Goal: Obtain resource: Download file/media

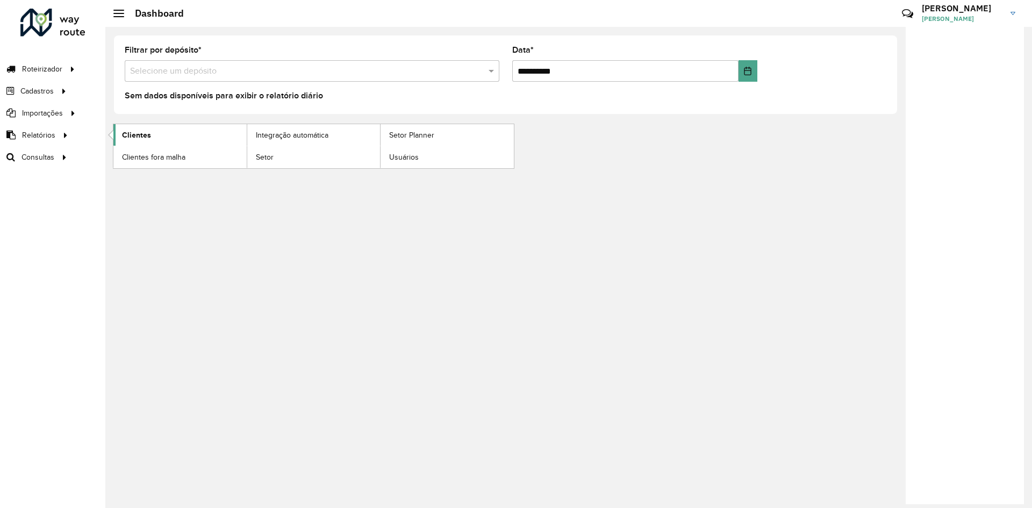
click at [144, 130] on span "Clientes" at bounding box center [136, 135] width 29 height 11
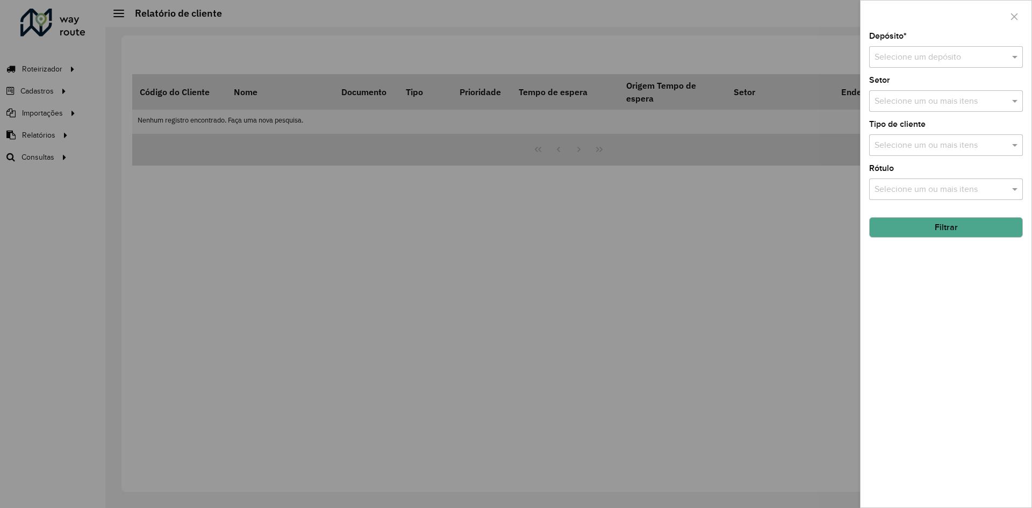
click at [900, 55] on input "text" at bounding box center [935, 57] width 121 height 13
type input "******"
click at [913, 104] on span "CDD Barueri" at bounding box center [897, 106] width 47 height 9
click at [945, 231] on button "Filtrar" at bounding box center [946, 227] width 154 height 20
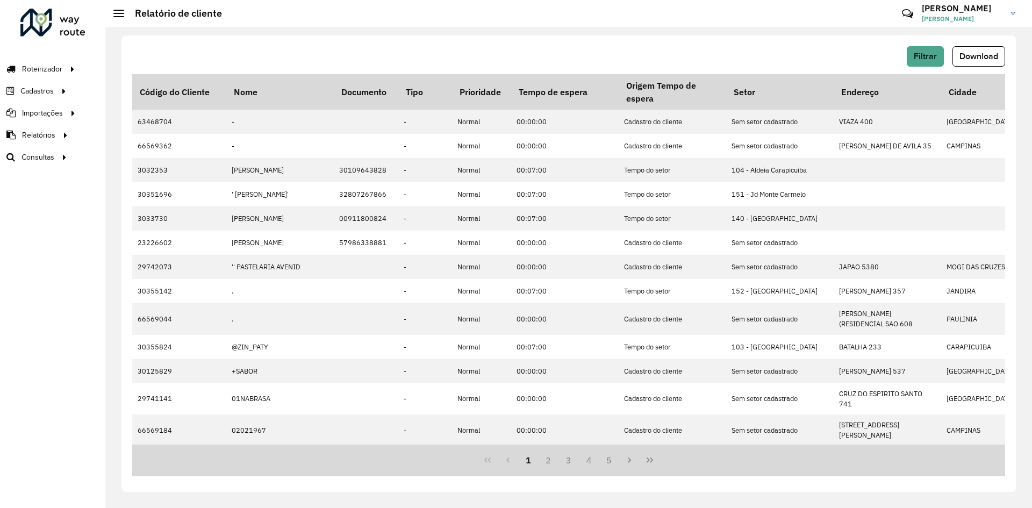
click at [945, 52] on hb-button "Filtrar" at bounding box center [927, 56] width 41 height 20
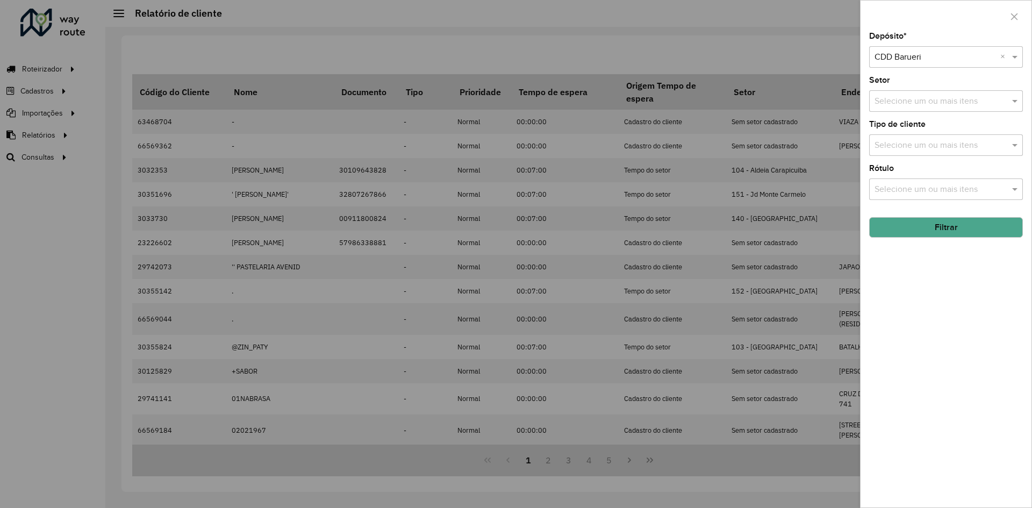
click at [934, 56] on input "text" at bounding box center [935, 57] width 121 height 13
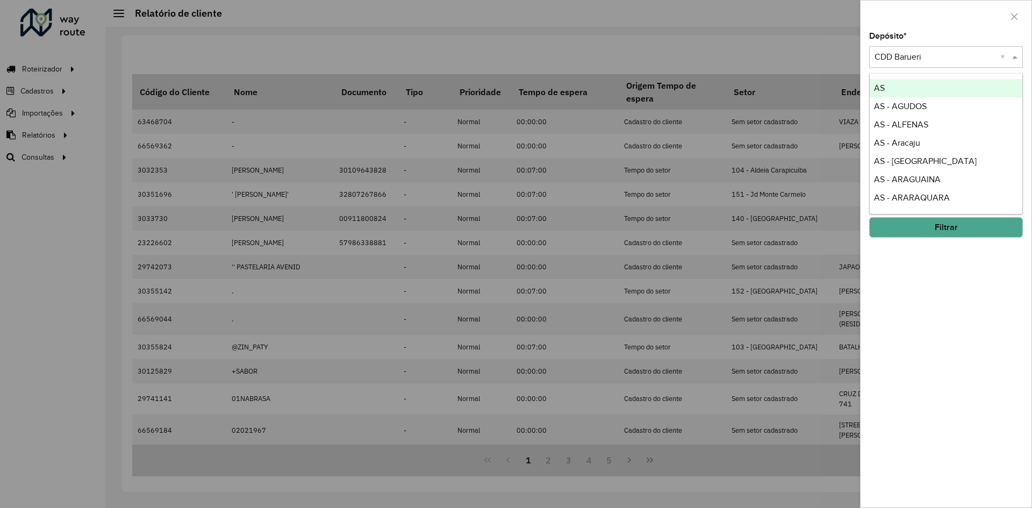
click at [830, 39] on div at bounding box center [516, 254] width 1032 height 508
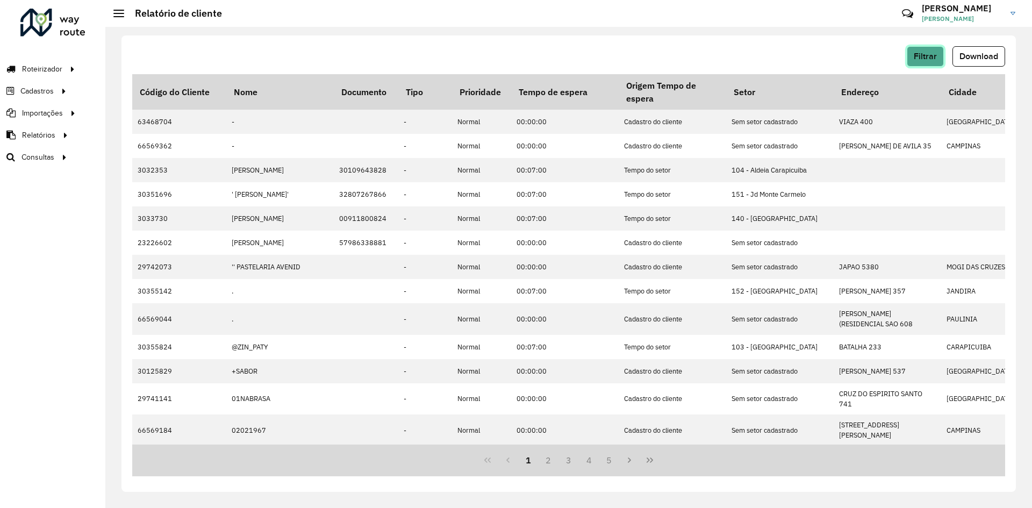
click at [936, 60] on span "Filtrar" at bounding box center [925, 56] width 23 height 9
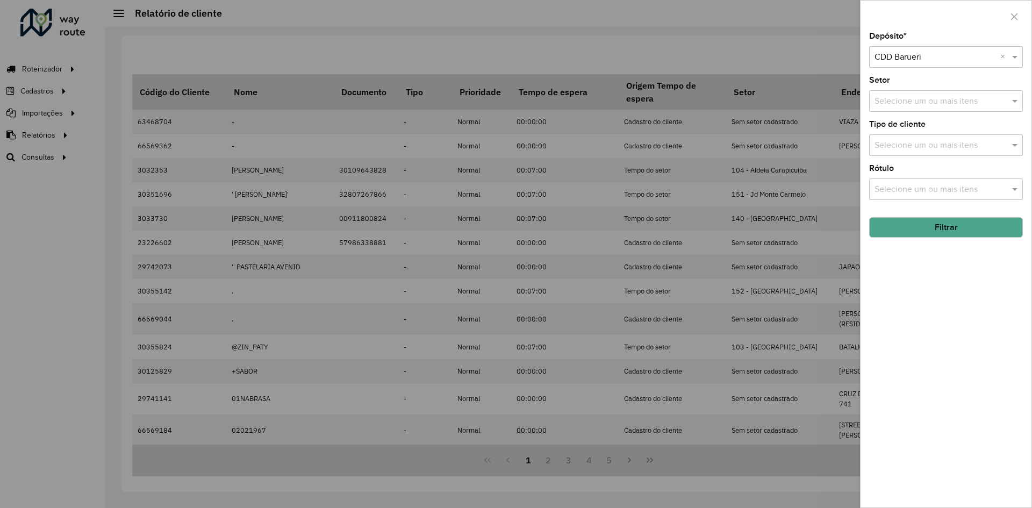
click at [963, 226] on button "Filtrar" at bounding box center [946, 227] width 154 height 20
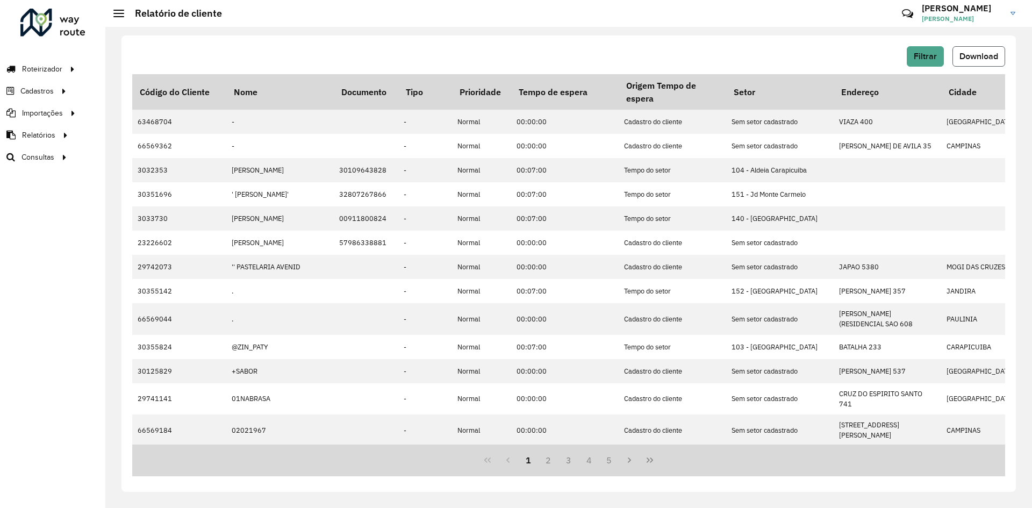
click at [986, 55] on span "Download" at bounding box center [979, 56] width 39 height 9
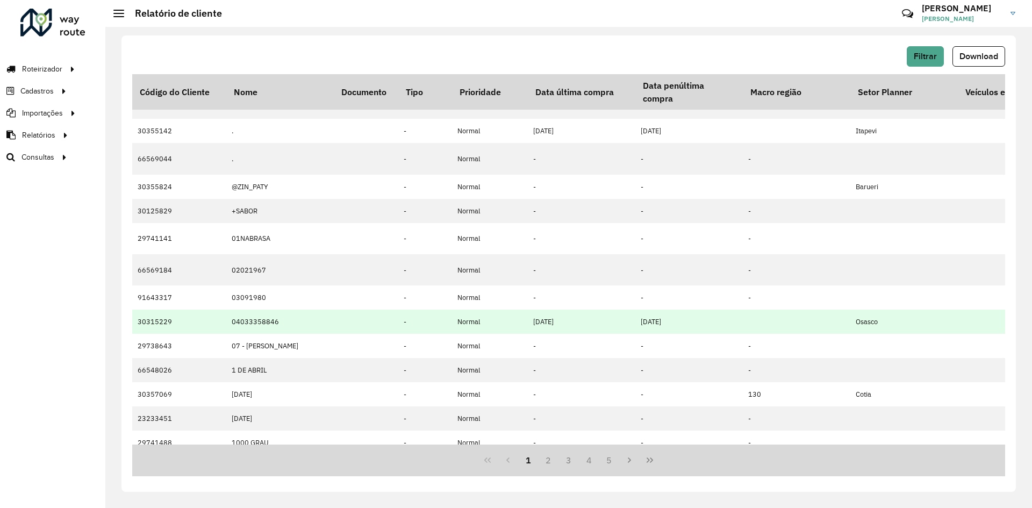
scroll to position [134, 1650]
